Goal: Find specific page/section: Find specific page/section

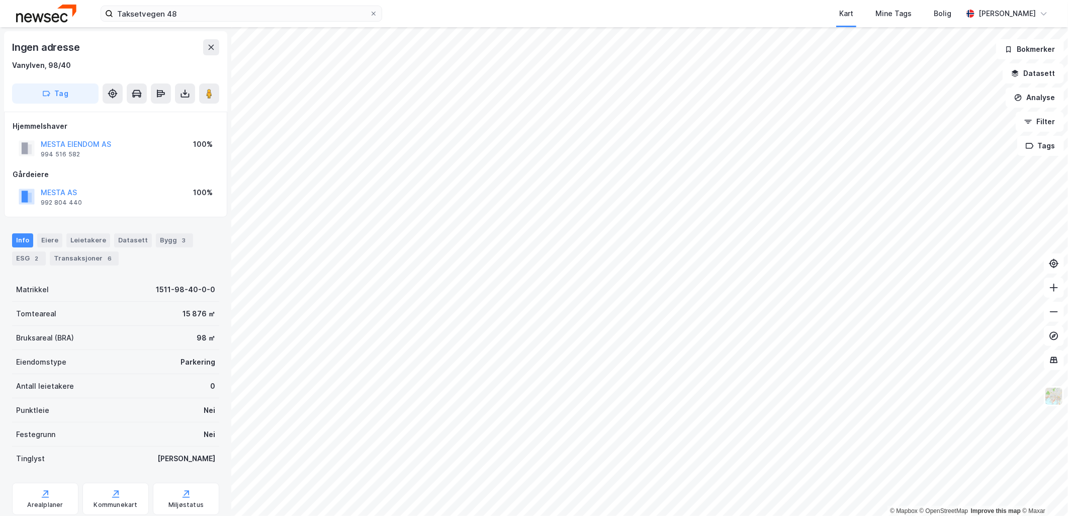
click at [122, 330] on div "Bruksareal (BRA) 98 ㎡" at bounding box center [115, 338] width 207 height 24
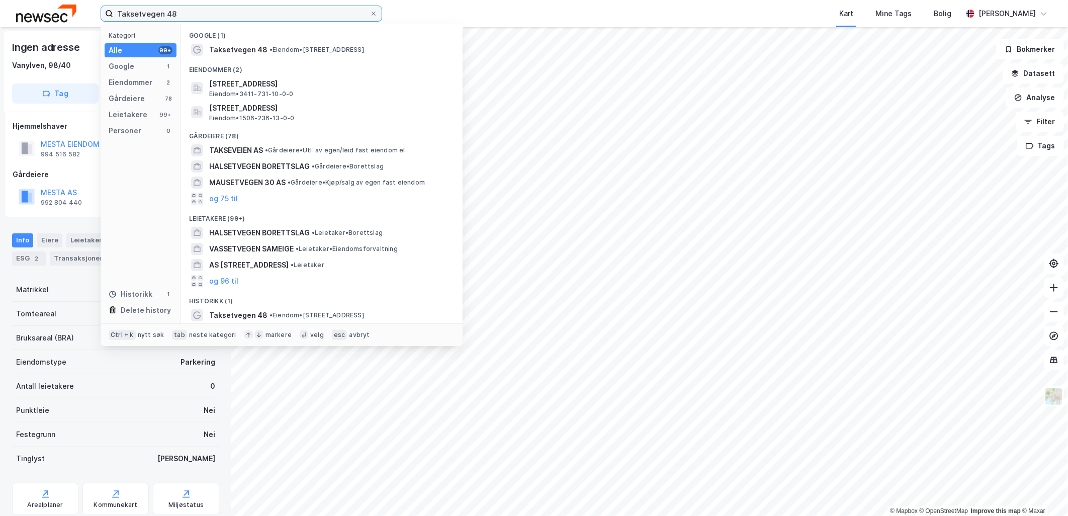
click at [200, 16] on input "Taksetvegen 48" at bounding box center [241, 13] width 256 height 15
click at [374, 15] on icon at bounding box center [374, 14] width 6 height 6
click at [370, 15] on input "Taksetvegen 48" at bounding box center [241, 13] width 256 height 15
